Goal: Task Accomplishment & Management: Manage account settings

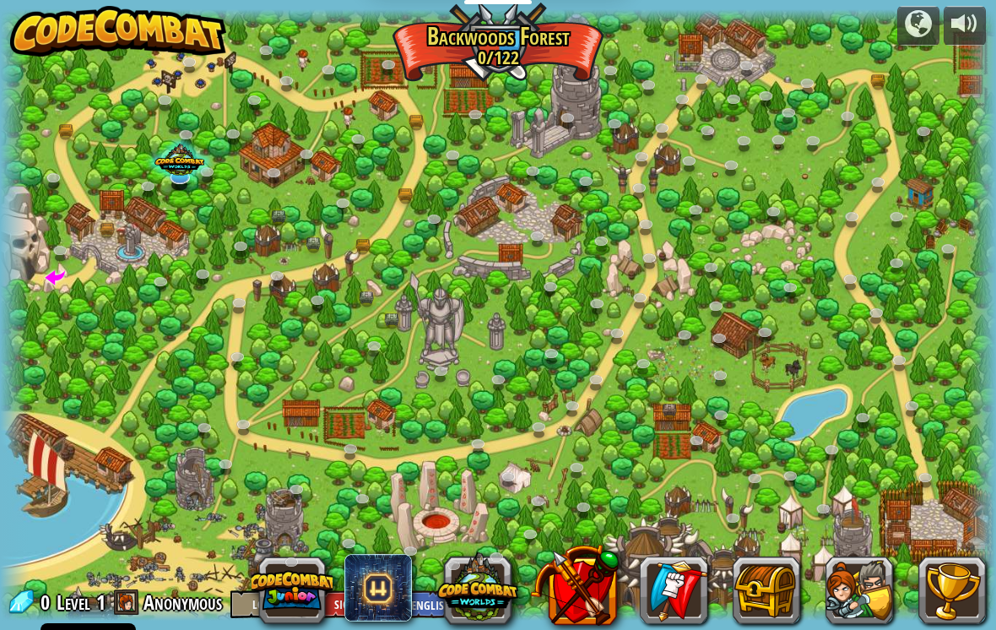
click at [246, 596] on button "Log In" at bounding box center [268, 604] width 76 height 28
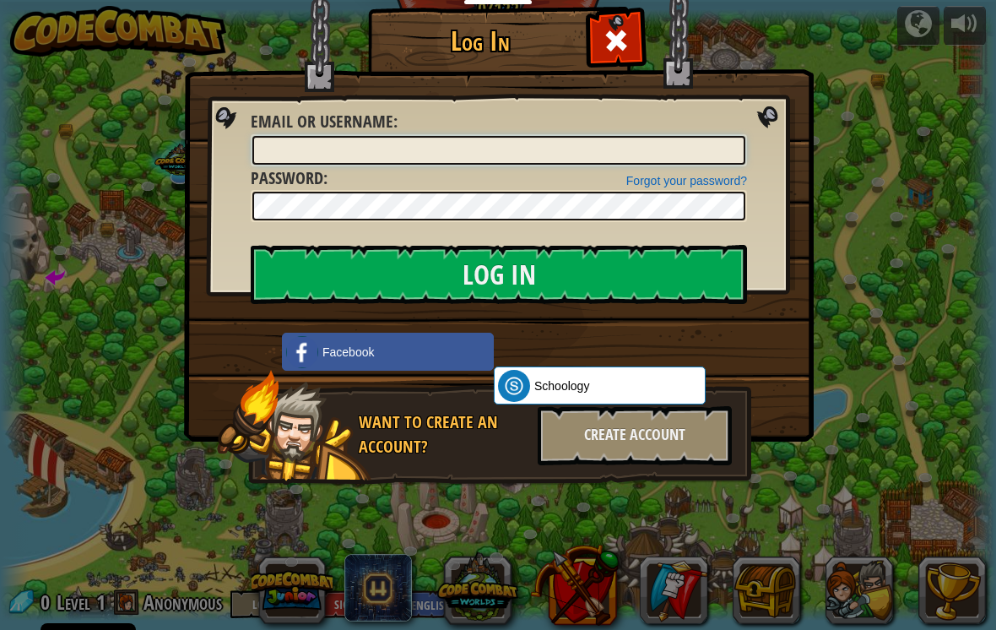
click at [496, 144] on input "Email or Username :" at bounding box center [498, 150] width 493 height 29
type input "Turtlemaster14"
click at [499, 274] on input "Log In" at bounding box center [499, 274] width 496 height 59
